Goal: Task Accomplishment & Management: Use online tool/utility

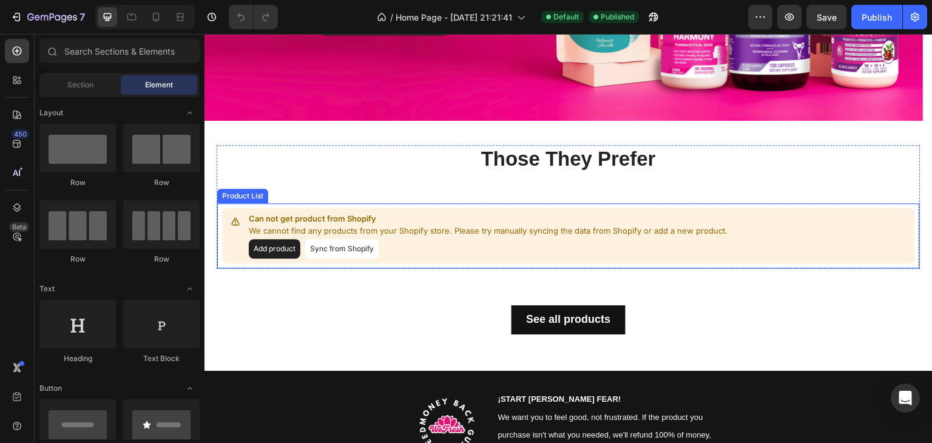
scroll to position [364, 0]
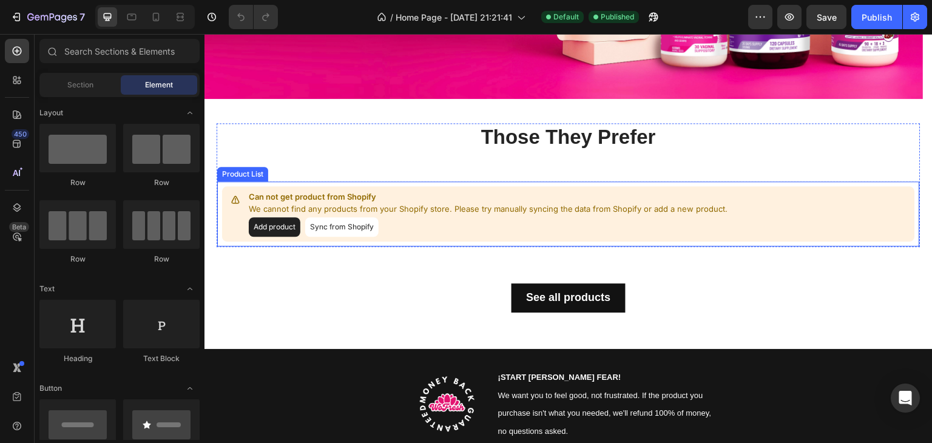
click at [324, 227] on button "Sync from Shopify" at bounding box center [341, 226] width 73 height 19
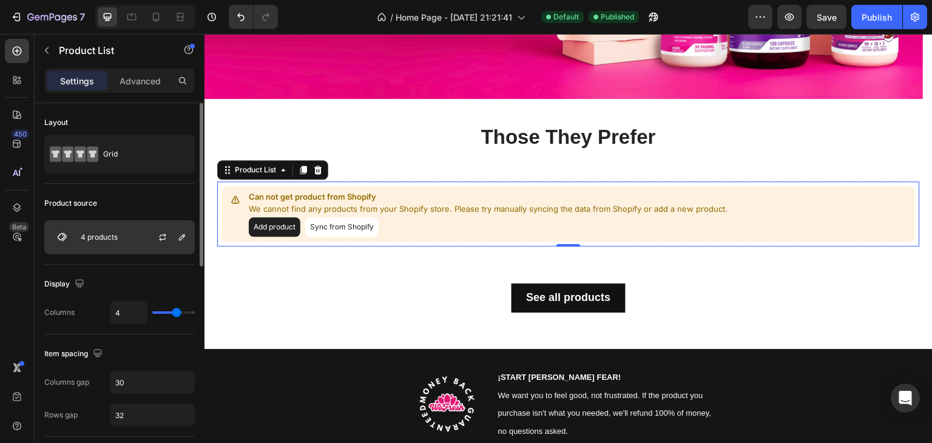
click at [131, 226] on div "4 products" at bounding box center [119, 237] width 151 height 34
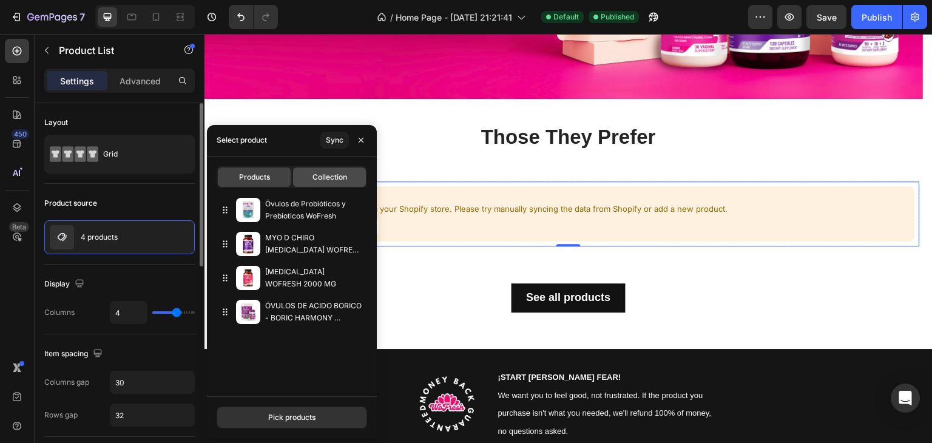
click at [326, 178] on span "Collection" at bounding box center [330, 177] width 35 height 11
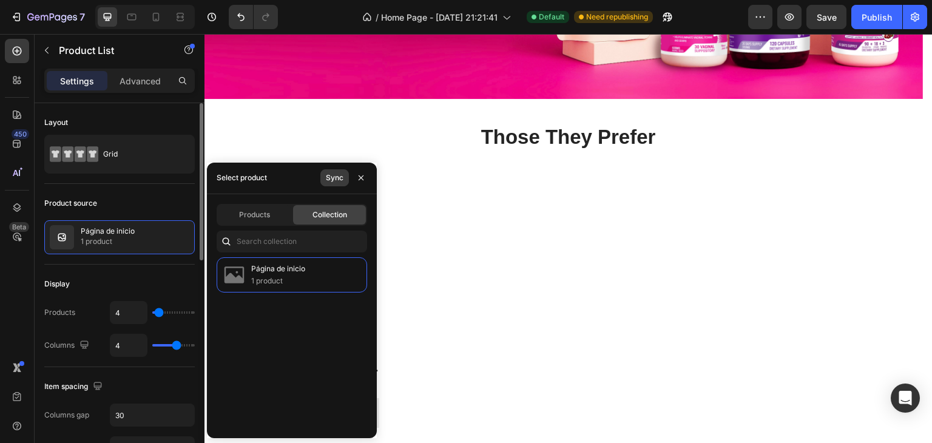
click at [323, 175] on button "Sync" at bounding box center [334, 177] width 29 height 17
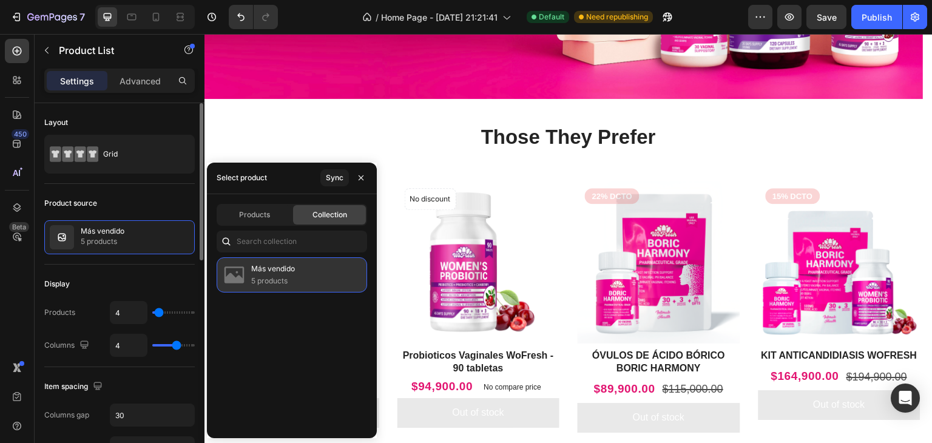
click at [291, 273] on p "Más vendido" at bounding box center [273, 269] width 44 height 12
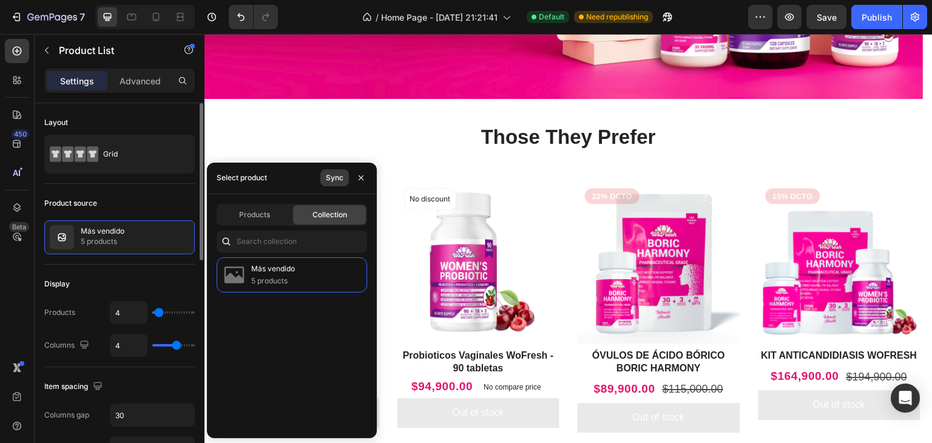
click at [333, 175] on div "Sync" at bounding box center [335, 177] width 18 height 11
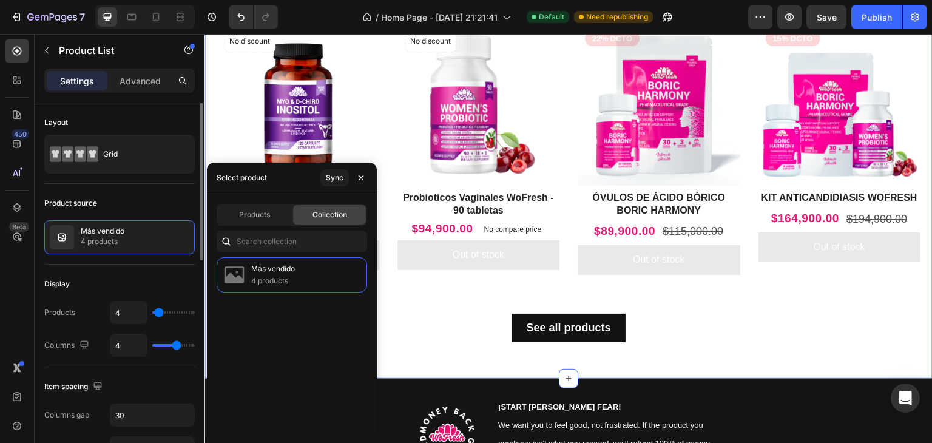
scroll to position [486, 0]
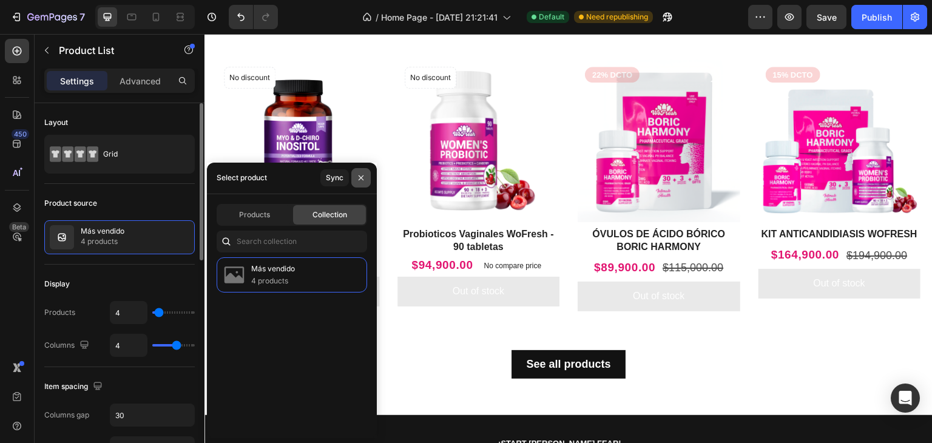
click at [364, 179] on icon "button" at bounding box center [361, 178] width 10 height 10
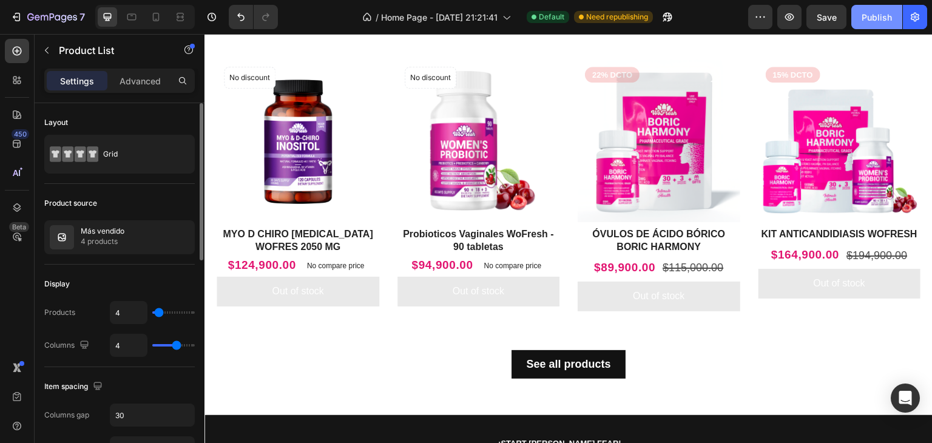
click at [876, 18] on div "Publish" at bounding box center [877, 17] width 30 height 13
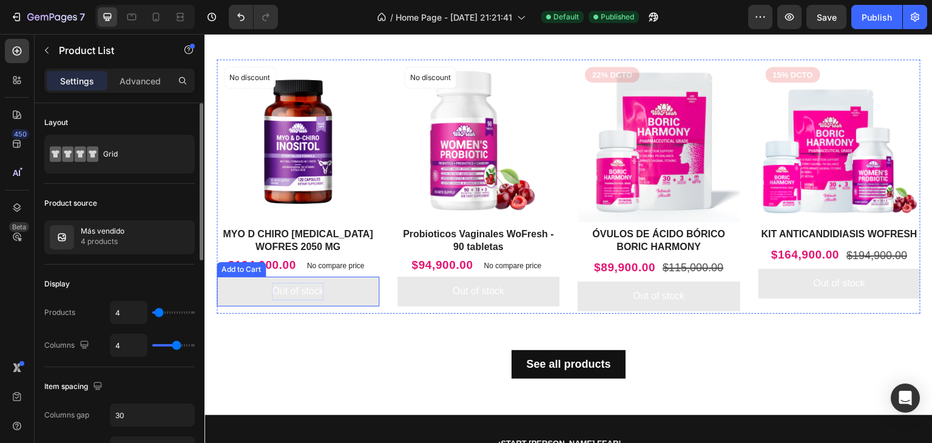
click at [319, 290] on div "Out of stock" at bounding box center [298, 292] width 52 height 18
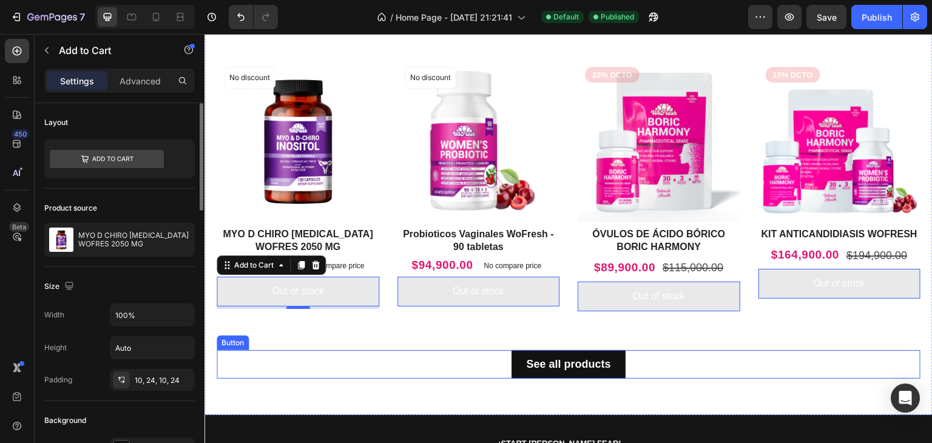
click at [750, 350] on div "See all products Button" at bounding box center [569, 364] width 704 height 29
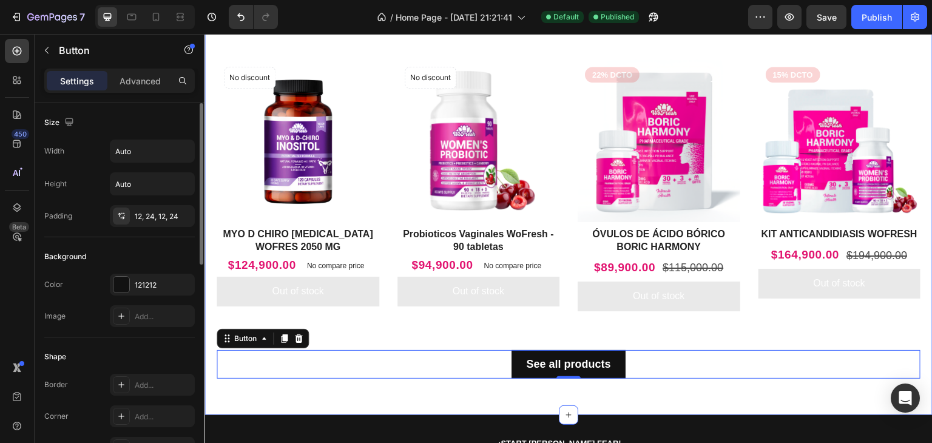
click at [744, 327] on div "See all products Button 0" at bounding box center [569, 346] width 704 height 65
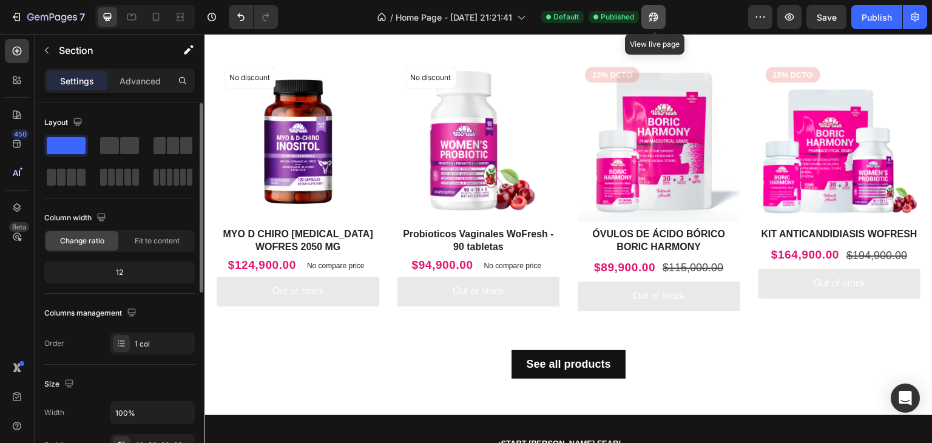
click at [649, 16] on icon "button" at bounding box center [654, 17] width 12 height 12
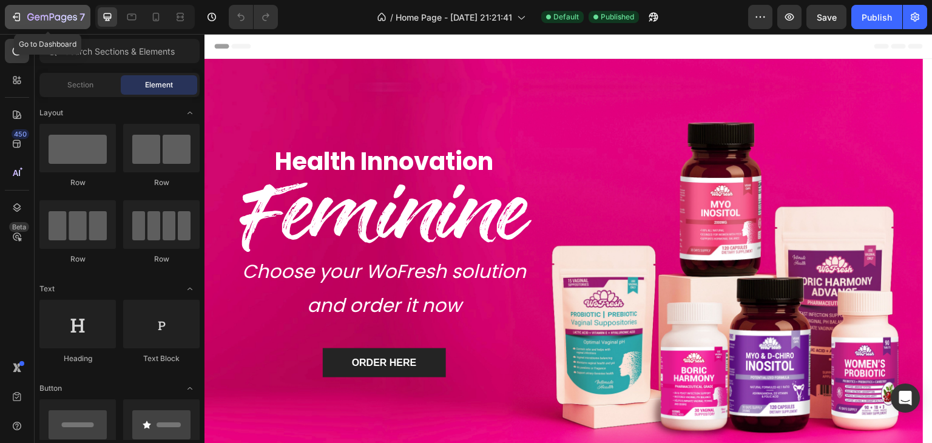
click at [37, 19] on icon "button" at bounding box center [52, 18] width 50 height 10
